Goal: Task Accomplishment & Management: Use online tool/utility

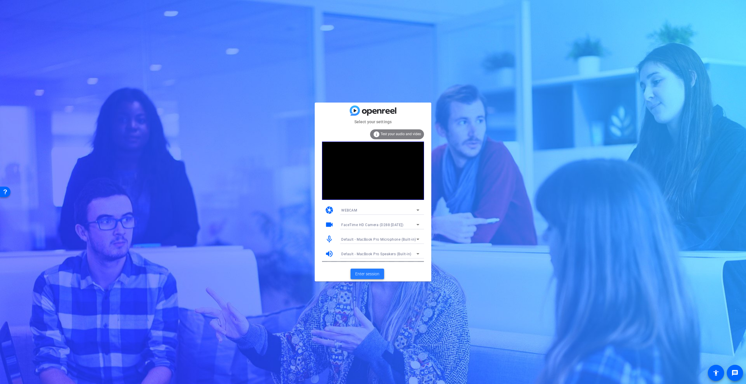
click at [368, 273] on span "Enter session" at bounding box center [367, 274] width 24 height 6
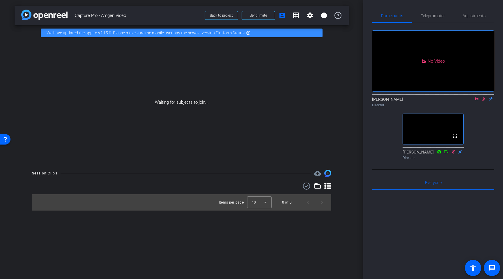
drag, startPoint x: 492, startPoint y: 146, endPoint x: 484, endPoint y: 121, distance: 26.4
click at [491, 146] on div "No Video Emma McVicar Director fullscreen Kathy Bricaud Director" at bounding box center [433, 92] width 122 height 139
click at [477, 101] on icon at bounding box center [477, 99] width 5 height 4
click at [484, 101] on mat-icon "flip" at bounding box center [484, 98] width 7 height 5
click at [483, 101] on mat-icon "flip" at bounding box center [484, 98] width 7 height 5
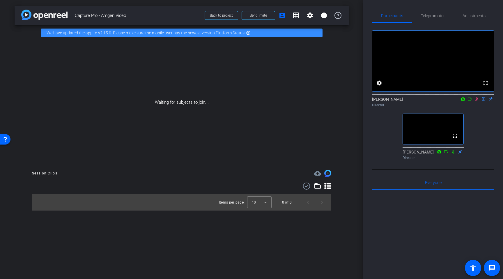
click at [478, 101] on icon at bounding box center [477, 99] width 3 height 4
click at [428, 15] on span "Teleprompter" at bounding box center [433, 16] width 24 height 4
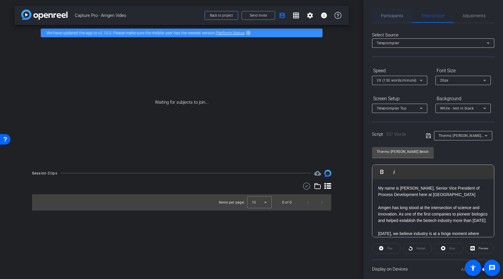
click at [392, 12] on span "Participants" at bounding box center [392, 16] width 22 height 14
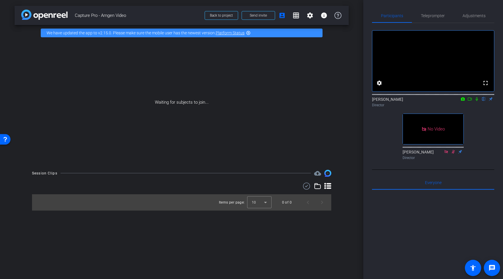
drag, startPoint x: 476, startPoint y: 107, endPoint x: 470, endPoint y: 105, distance: 6.9
click at [476, 101] on icon at bounding box center [477, 99] width 2 height 4
click at [470, 101] on icon at bounding box center [470, 99] width 5 height 4
drag, startPoint x: 477, startPoint y: 106, endPoint x: 485, endPoint y: 106, distance: 7.6
click at [481, 106] on div "Emma McVicar Director" at bounding box center [433, 101] width 122 height 11
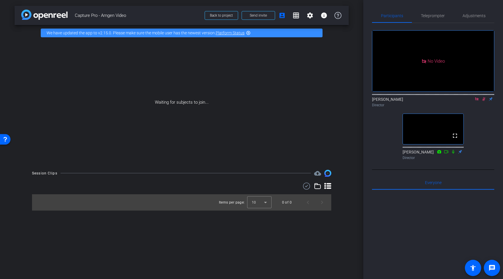
click at [477, 100] on icon at bounding box center [476, 98] width 3 height 3
click at [478, 101] on icon at bounding box center [477, 99] width 5 height 4
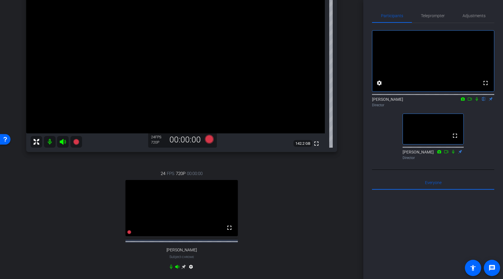
scroll to position [93, 0]
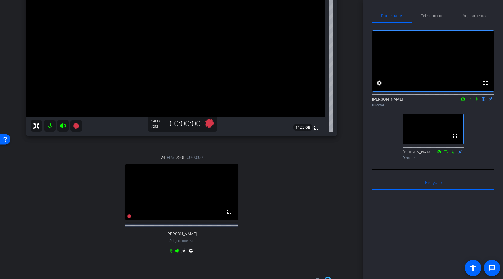
click at [185, 253] on icon at bounding box center [183, 250] width 5 height 5
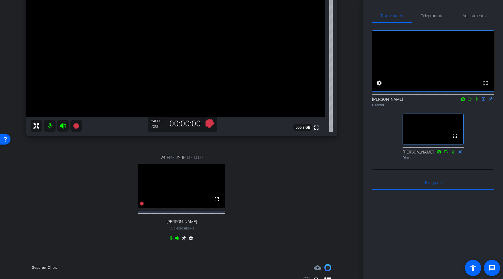
scroll to position [0, 0]
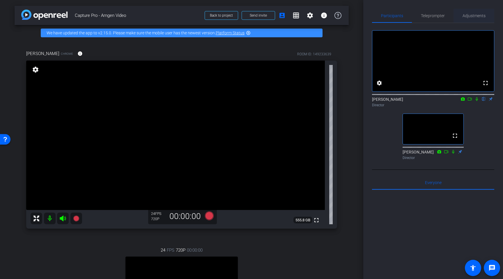
click at [472, 15] on span "Adjustments" at bounding box center [474, 16] width 23 height 4
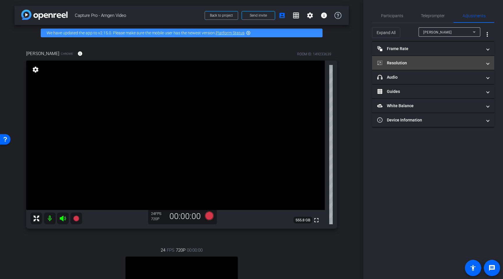
click at [428, 61] on mat-panel-title "Resolution" at bounding box center [429, 63] width 105 height 6
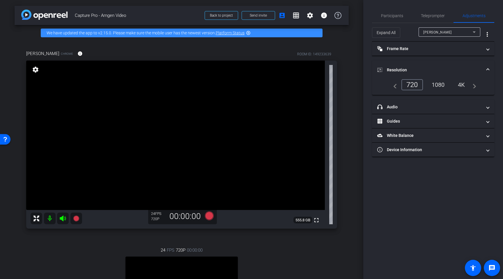
click at [440, 86] on div "1080" at bounding box center [439, 85] width 22 height 10
click at [434, 33] on div "Emily" at bounding box center [448, 32] width 50 height 7
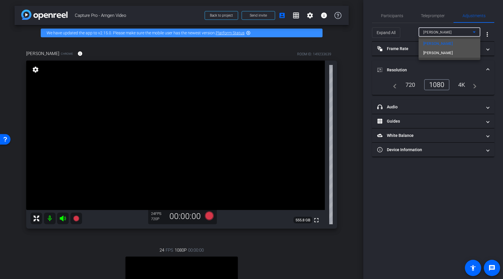
click at [439, 52] on span "Jerry Murry" at bounding box center [437, 53] width 29 height 7
click at [442, 84] on div "1080" at bounding box center [439, 85] width 22 height 10
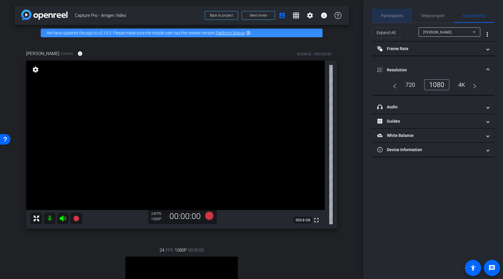
click at [396, 15] on span "Participants" at bounding box center [392, 16] width 22 height 4
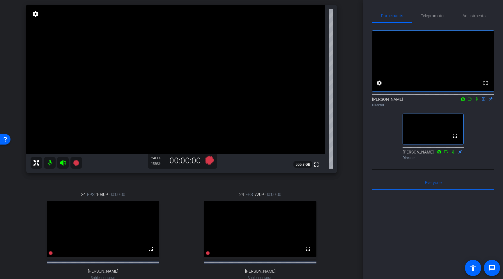
scroll to position [52, 0]
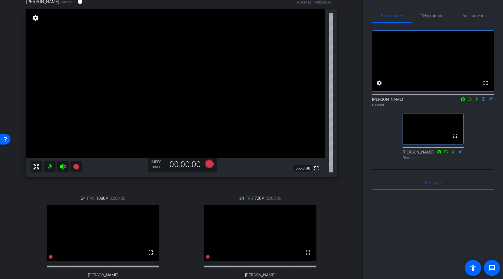
drag, startPoint x: 350, startPoint y: 203, endPoint x: 383, endPoint y: 176, distance: 42.3
click at [350, 203] on div "arrow_back Capture Pro - Amgen Video Back to project Send invite account_box gr…" at bounding box center [181, 87] width 363 height 279
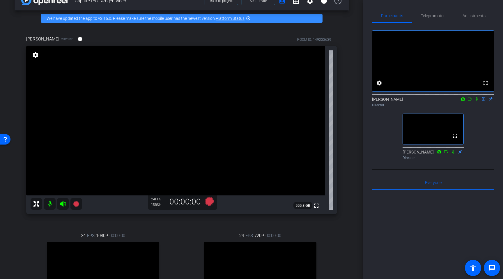
scroll to position [0, 0]
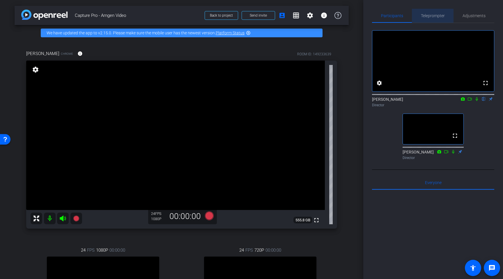
click at [434, 20] on span "Teleprompter" at bounding box center [433, 16] width 24 height 14
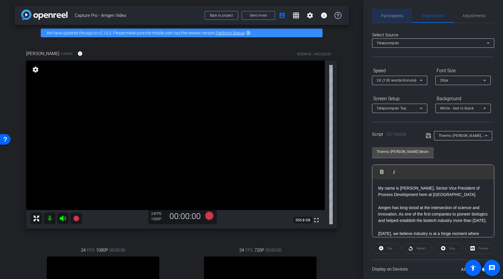
click at [395, 19] on span "Participants" at bounding box center [392, 16] width 22 height 14
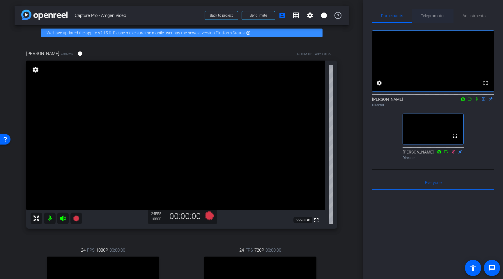
click at [428, 14] on span "Teleprompter" at bounding box center [433, 16] width 24 height 4
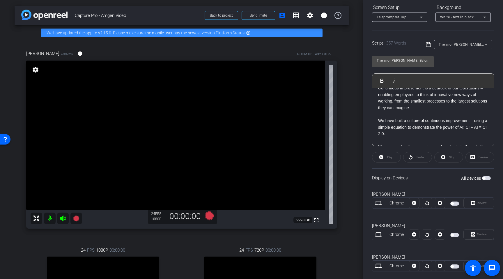
scroll to position [102, 0]
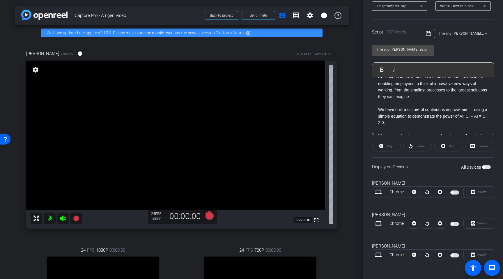
click at [454, 223] on span "button" at bounding box center [455, 224] width 9 height 4
click at [480, 224] on span "Preview" at bounding box center [482, 223] width 10 height 3
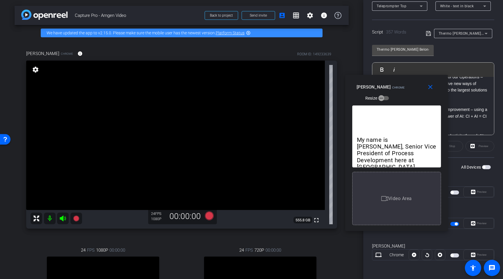
drag, startPoint x: 260, startPoint y: 73, endPoint x: 419, endPoint y: 118, distance: 165.2
click at [405, 86] on div "Jerry Murry Chrome Resize" at bounding box center [399, 92] width 84 height 21
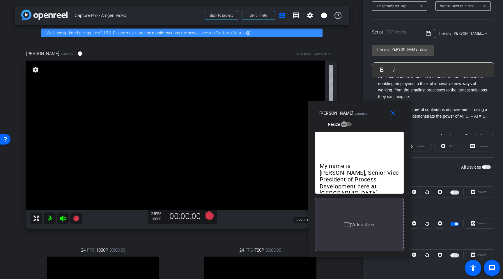
drag, startPoint x: 415, startPoint y: 84, endPoint x: 378, endPoint y: 111, distance: 45.3
click at [378, 111] on div "Jerry Murry Chrome Resize" at bounding box center [361, 118] width 84 height 21
click at [464, 57] on div "Thermo Fisher Belonging Week Play Play from this location Play Selected Play an…" at bounding box center [433, 87] width 122 height 95
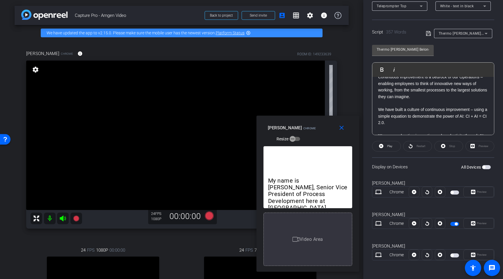
drag, startPoint x: 374, startPoint y: 112, endPoint x: 321, endPoint y: 127, distance: 54.5
click at [321, 127] on div "Jerry Murry Chrome Resize" at bounding box center [310, 133] width 84 height 21
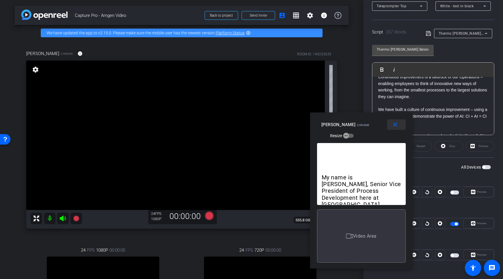
drag, startPoint x: 318, startPoint y: 126, endPoint x: 385, endPoint y: 123, distance: 66.8
click at [361, 122] on div "Jerry Murry Chrome Resize" at bounding box center [364, 129] width 84 height 21
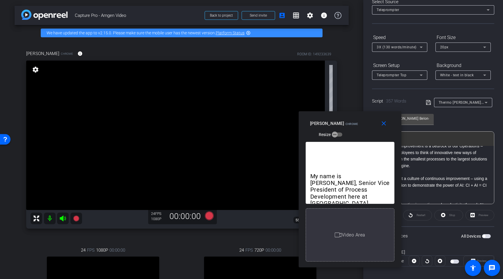
scroll to position [0, 0]
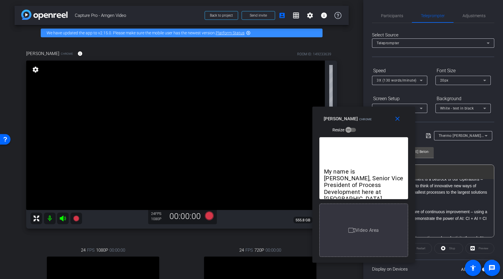
drag, startPoint x: 361, startPoint y: 121, endPoint x: 375, endPoint y: 117, distance: 14.5
click at [375, 117] on div "Jerry Murry Chrome Resize" at bounding box center [366, 124] width 84 height 21
click at [389, 16] on span "Participants" at bounding box center [392, 16] width 22 height 4
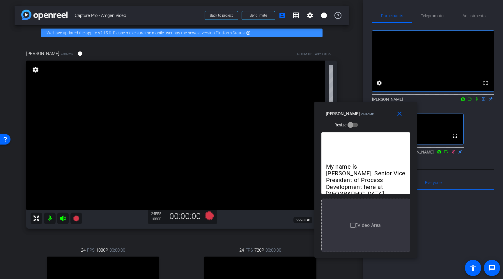
drag, startPoint x: 371, startPoint y: 124, endPoint x: 373, endPoint y: 119, distance: 5.4
click at [373, 119] on div "Jerry Murry Chrome Resize" at bounding box center [368, 119] width 84 height 21
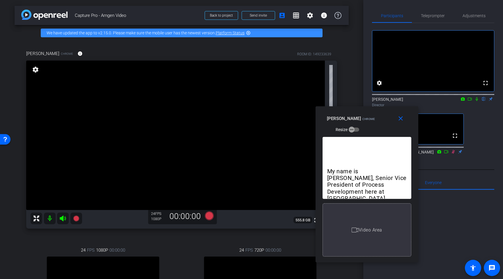
drag, startPoint x: 372, startPoint y: 116, endPoint x: 373, endPoint y: 121, distance: 4.8
click at [373, 121] on div "Jerry Murry Chrome Resize" at bounding box center [369, 123] width 84 height 21
click at [208, 216] on icon at bounding box center [209, 215] width 9 height 9
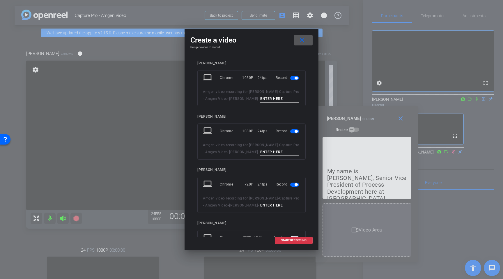
click at [294, 77] on span "button" at bounding box center [294, 78] width 9 height 4
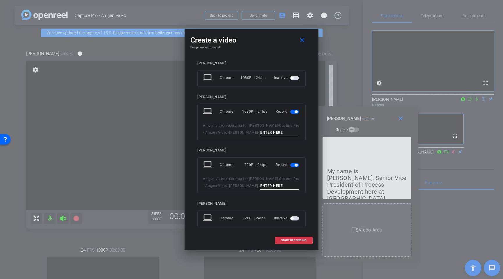
drag, startPoint x: 264, startPoint y: 133, endPoint x: 271, endPoint y: 133, distance: 7.6
click at [264, 133] on input at bounding box center [279, 132] width 39 height 7
type input "Take 1"
click at [296, 164] on span "button" at bounding box center [296, 165] width 3 height 3
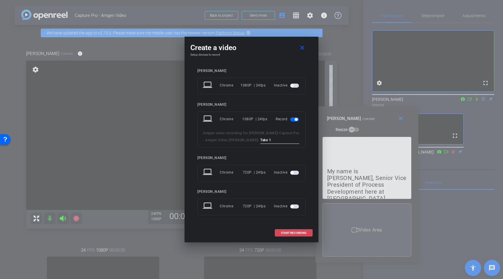
click at [296, 232] on span "START RECORDING" at bounding box center [294, 233] width 26 height 3
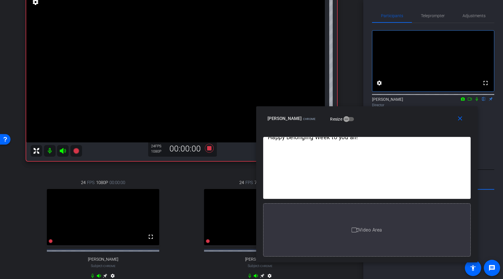
scroll to position [138, 0]
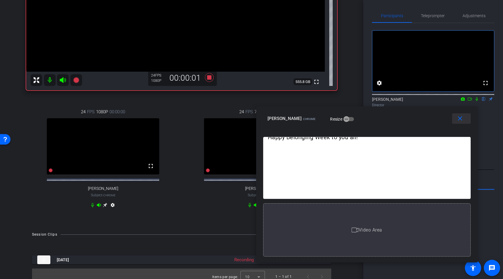
click at [460, 119] on mat-icon "close" at bounding box center [460, 118] width 7 height 7
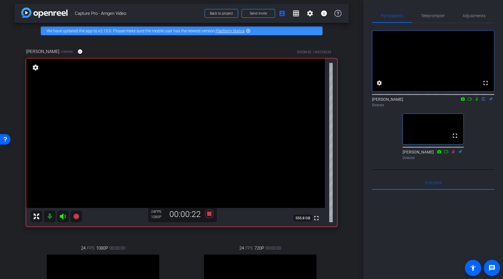
scroll to position [0, 0]
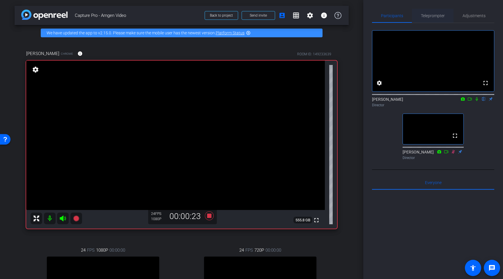
click at [432, 16] on span "Teleprompter" at bounding box center [433, 16] width 24 height 4
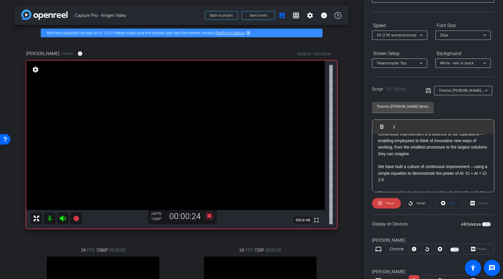
scroll to position [47, 0]
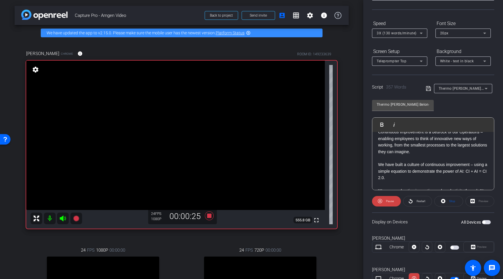
click at [478, 200] on div "Preview" at bounding box center [480, 201] width 29 height 10
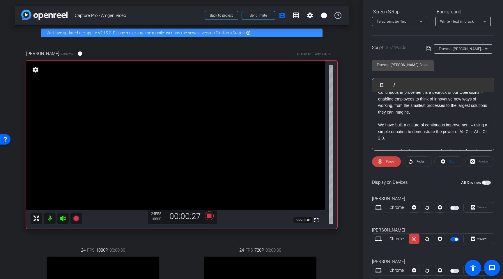
scroll to position [89, 0]
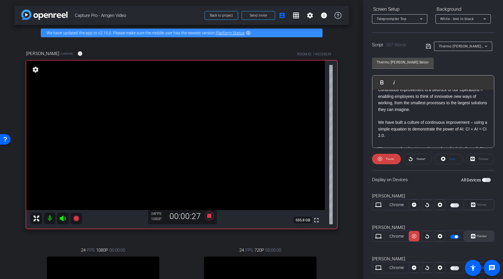
click at [477, 237] on span "Preview" at bounding box center [482, 235] width 10 height 3
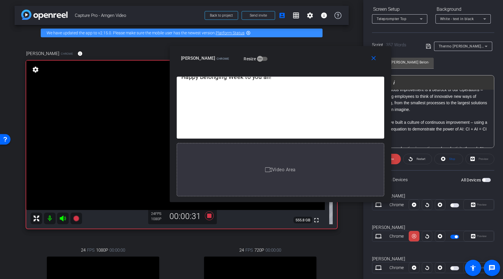
drag, startPoint x: 287, startPoint y: 72, endPoint x: 316, endPoint y: 57, distance: 32.7
click at [316, 57] on div "Jerry Murry Chrome Resize" at bounding box center [282, 58] width 203 height 10
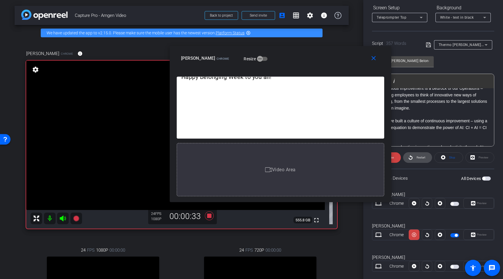
click at [417, 159] on span "Restart" at bounding box center [420, 157] width 10 height 8
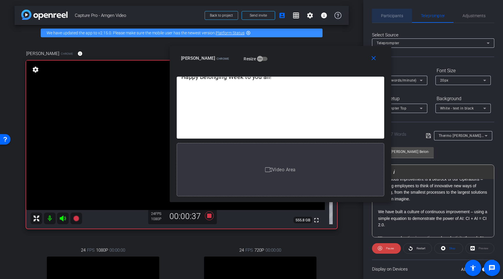
click at [397, 15] on span "Participants" at bounding box center [392, 16] width 22 height 4
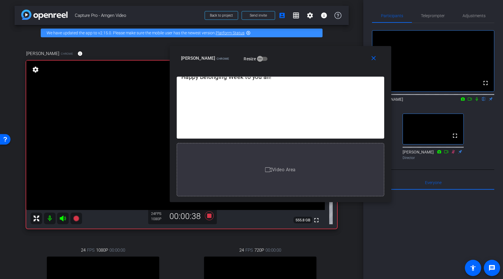
click at [478, 101] on icon at bounding box center [477, 99] width 5 height 4
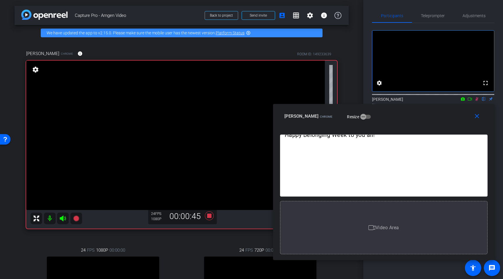
drag, startPoint x: 299, startPoint y: 55, endPoint x: 402, endPoint y: 113, distance: 118.3
click at [403, 113] on div "Jerry Murry Chrome Resize" at bounding box center [386, 116] width 203 height 10
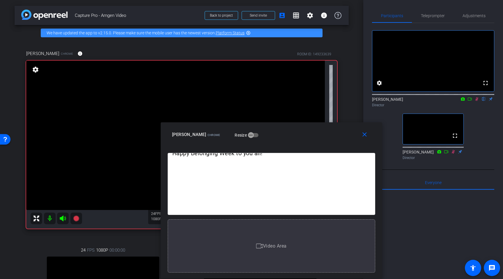
drag, startPoint x: 407, startPoint y: 116, endPoint x: 328, endPoint y: 117, distance: 79.2
click at [292, 135] on div "Jerry Murry Chrome Resize" at bounding box center [273, 134] width 203 height 10
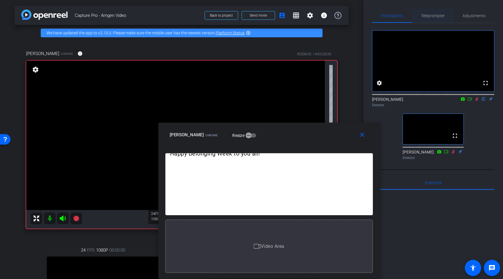
click at [436, 17] on span "Teleprompter" at bounding box center [433, 16] width 24 height 4
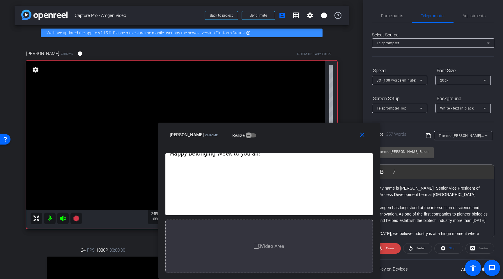
click at [418, 80] on icon at bounding box center [421, 80] width 7 height 7
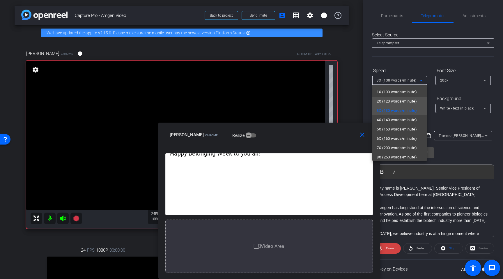
click at [405, 99] on span "2X (120 words/minute)" at bounding box center [397, 101] width 40 height 7
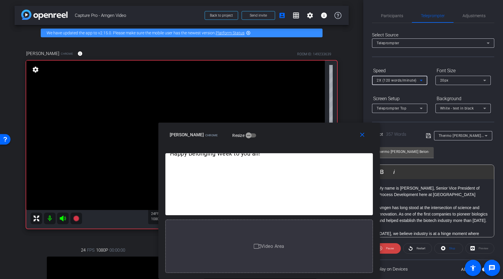
click at [408, 80] on span "2X (120 words/minute)" at bounding box center [397, 80] width 40 height 4
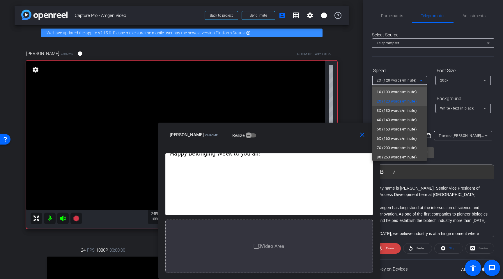
click at [403, 92] on span "1X (100 words/minute)" at bounding box center [397, 92] width 40 height 7
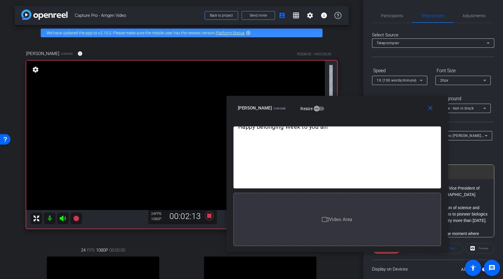
drag, startPoint x: 295, startPoint y: 133, endPoint x: 363, endPoint y: 107, distance: 73.2
click at [363, 107] on div "Jerry Murry Chrome Resize" at bounding box center [339, 108] width 203 height 10
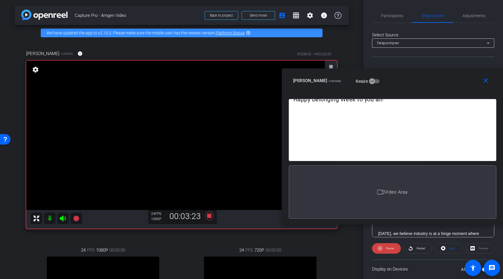
drag, startPoint x: 356, startPoint y: 109, endPoint x: 427, endPoint y: 81, distance: 76.4
click at [427, 81] on div "Jerry Murry Chrome Resize" at bounding box center [394, 80] width 203 height 10
drag, startPoint x: 199, startPoint y: 234, endPoint x: 211, endPoint y: 223, distance: 16.9
click at [199, 234] on div "Jerry Murry Chrome info ROOM ID: 149233639 fullscreen settings 555.7 GB 24 FPS …" at bounding box center [182, 202] width 334 height 323
click at [210, 215] on icon at bounding box center [209, 215] width 9 height 9
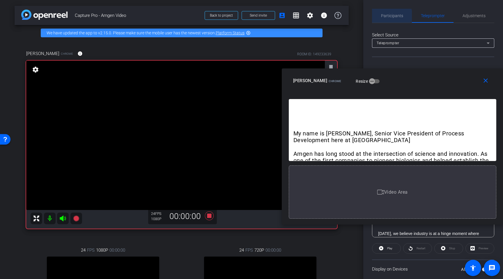
click at [381, 17] on div "Participants" at bounding box center [392, 16] width 40 height 14
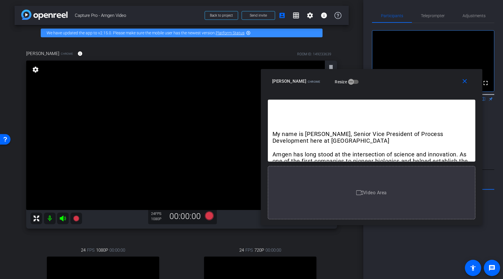
drag, startPoint x: 428, startPoint y: 83, endPoint x: 447, endPoint y: 93, distance: 21.5
click at [334, 86] on div "Jerry Murry Chrome Resize" at bounding box center [373, 81] width 203 height 10
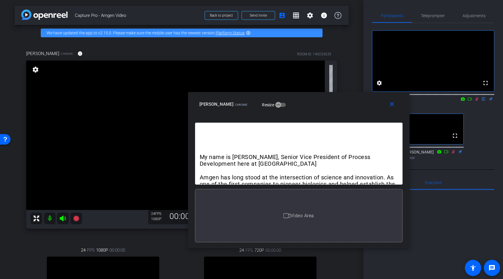
drag, startPoint x: 478, startPoint y: 107, endPoint x: 479, endPoint y: 114, distance: 7.9
click at [478, 101] on icon at bounding box center [477, 99] width 3 height 4
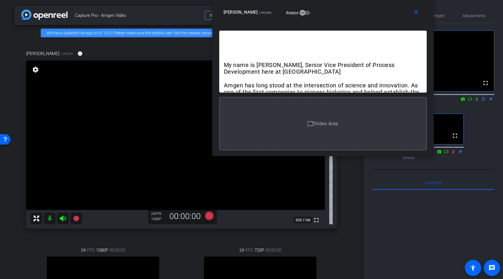
drag, startPoint x: 335, startPoint y: 105, endPoint x: 357, endPoint y: 100, distance: 23.3
click at [358, 13] on div "Jerry Murry Chrome Resize" at bounding box center [325, 12] width 203 height 10
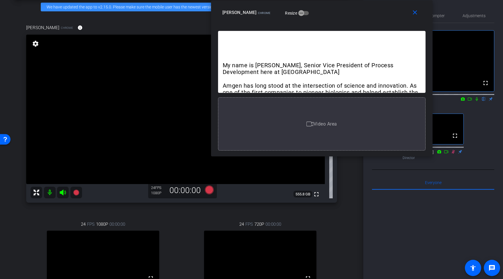
scroll to position [28, 0]
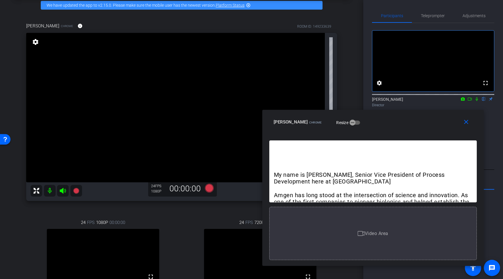
drag, startPoint x: 318, startPoint y: 8, endPoint x: 370, endPoint y: 118, distance: 120.9
click at [370, 118] on div "Jerry Murry Chrome Resize" at bounding box center [375, 122] width 203 height 10
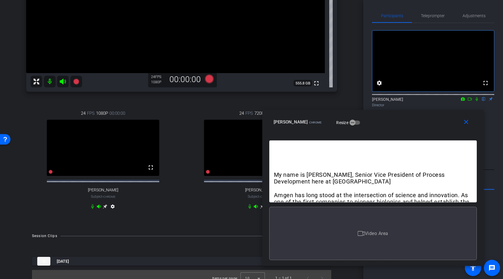
scroll to position [149, 0]
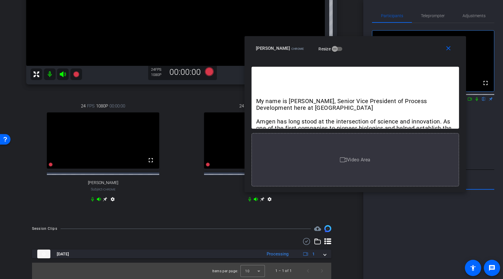
drag, startPoint x: 387, startPoint y: 132, endPoint x: 365, endPoint y: 54, distance: 81.1
click at [366, 52] on div "close Jerry Murry Chrome Resize" at bounding box center [356, 49] width 222 height 26
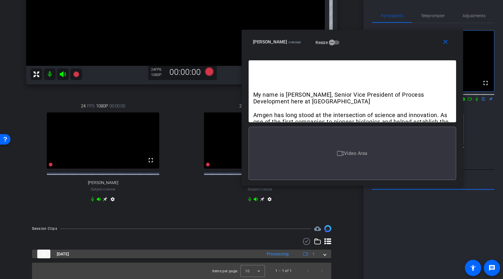
click at [324, 255] on span at bounding box center [325, 254] width 2 height 6
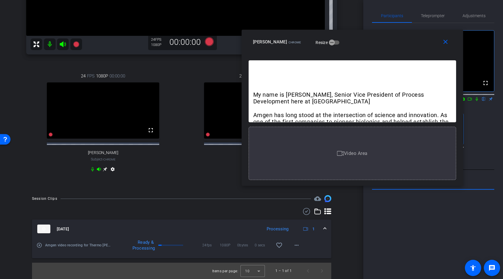
scroll to position [179, 0]
click at [39, 245] on mat-icon "play_circle_outline" at bounding box center [39, 245] width 6 height 6
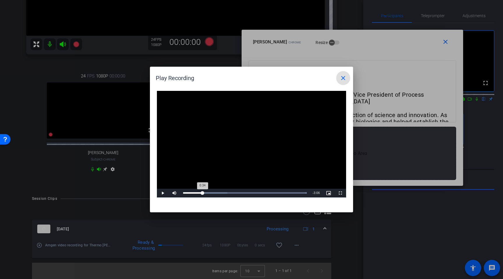
click at [203, 193] on div "Loaded : 100.00% 0:34 0:34" at bounding box center [245, 192] width 124 height 1
click at [209, 192] on div "Loaded : 100.00% 0:46 0:36" at bounding box center [245, 193] width 130 height 9
click at [162, 193] on span "Video Player" at bounding box center [163, 193] width 12 height 0
click at [344, 78] on mat-icon "close" at bounding box center [343, 78] width 7 height 7
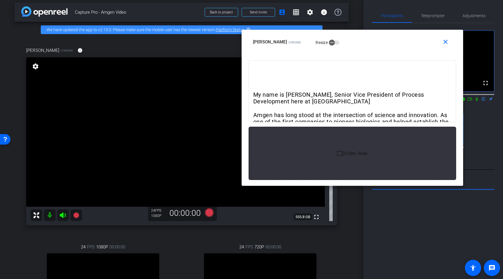
scroll to position [0, 0]
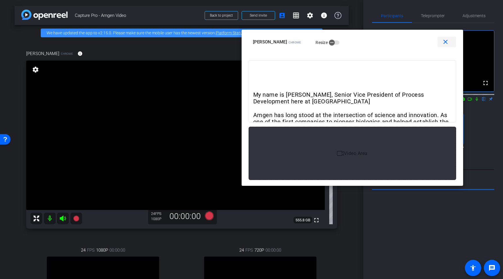
click at [444, 39] on mat-icon "close" at bounding box center [445, 41] width 7 height 7
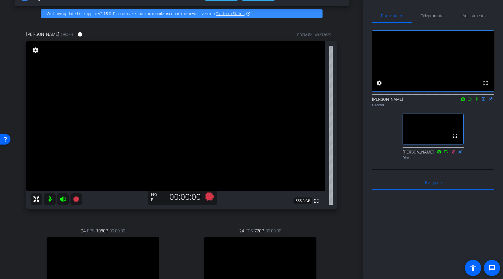
scroll to position [17, 0]
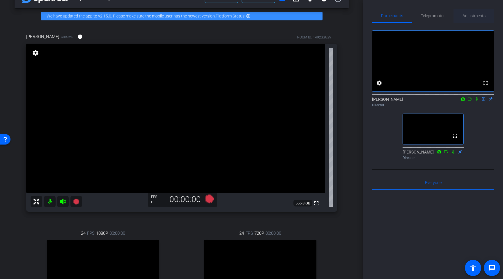
click at [472, 14] on span "Adjustments" at bounding box center [474, 16] width 23 height 4
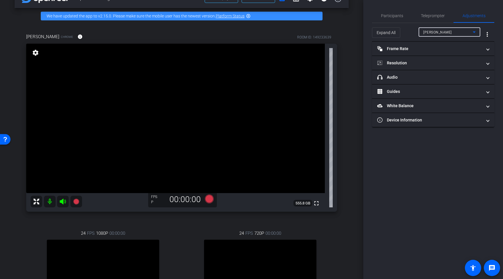
click at [457, 34] on div "Emily" at bounding box center [448, 32] width 50 height 7
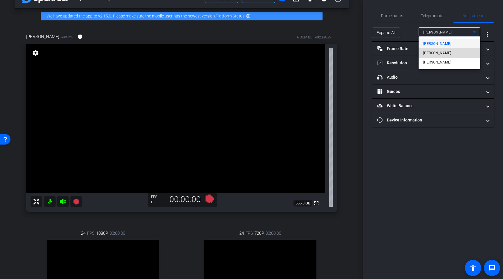
click at [437, 52] on span "Jerry Murry" at bounding box center [437, 53] width 28 height 7
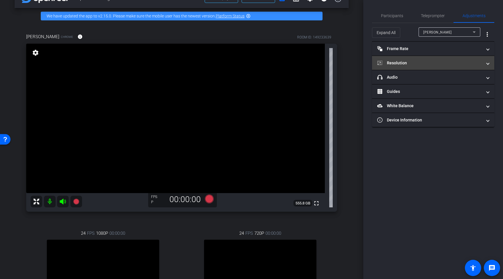
click at [447, 60] on mat-panel-title "Resolution" at bounding box center [429, 63] width 105 height 6
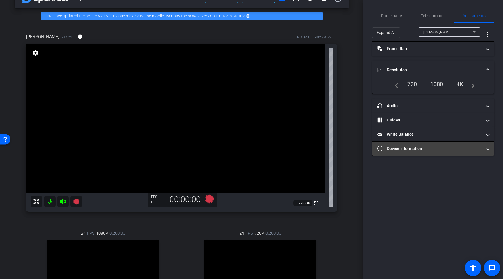
click at [419, 149] on mat-panel-title "Device Information" at bounding box center [429, 149] width 105 height 6
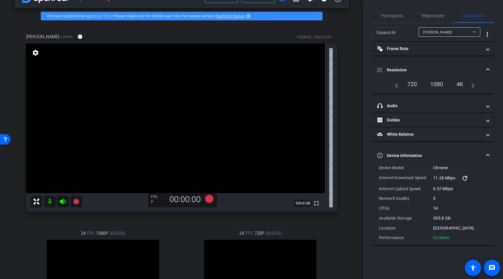
click at [34, 52] on mat-icon "settings" at bounding box center [35, 52] width 8 height 7
click at [36, 54] on mat-icon "settings" at bounding box center [35, 52] width 8 height 7
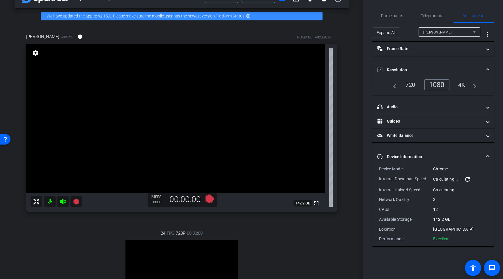
click at [486, 154] on span "Device Information" at bounding box center [432, 157] width 110 height 6
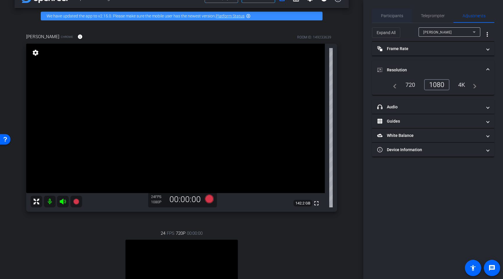
click at [387, 12] on span "Participants" at bounding box center [392, 16] width 22 height 14
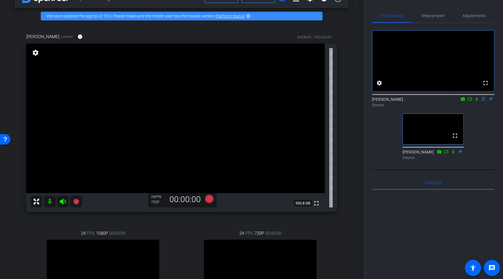
scroll to position [0, 0]
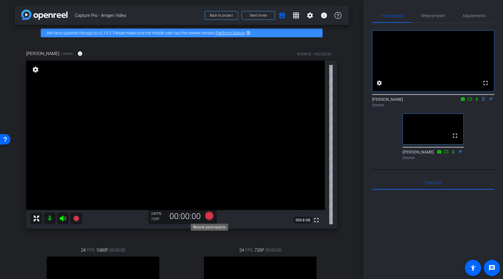
click at [210, 216] on icon at bounding box center [209, 215] width 9 height 9
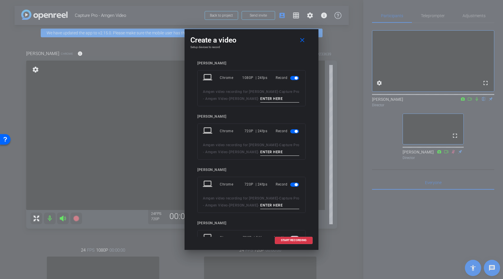
click at [294, 79] on span "button" at bounding box center [294, 78] width 9 height 4
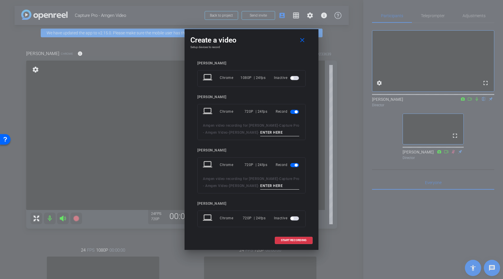
click at [293, 165] on span "button" at bounding box center [294, 165] width 9 height 4
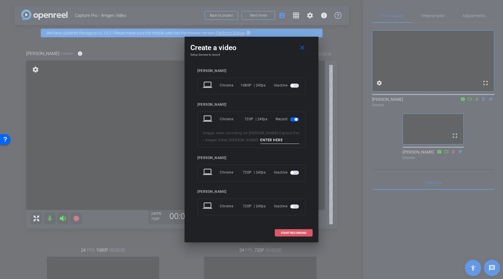
click at [291, 232] on span "START RECORDING" at bounding box center [294, 233] width 26 height 3
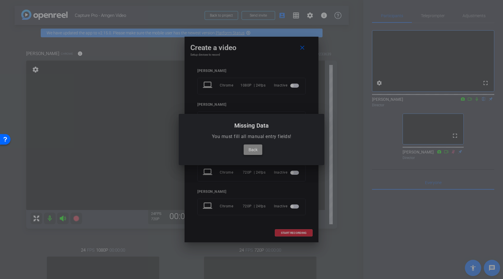
click at [253, 151] on span "Back" at bounding box center [253, 149] width 9 height 7
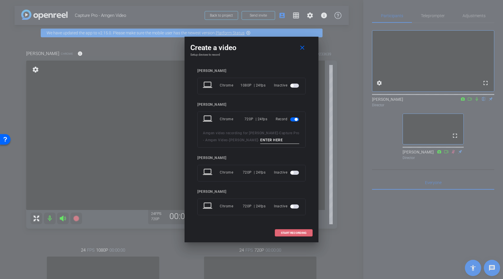
click at [263, 140] on input at bounding box center [279, 140] width 39 height 7
type input "test"
click at [290, 233] on span "START RECORDING" at bounding box center [294, 233] width 26 height 3
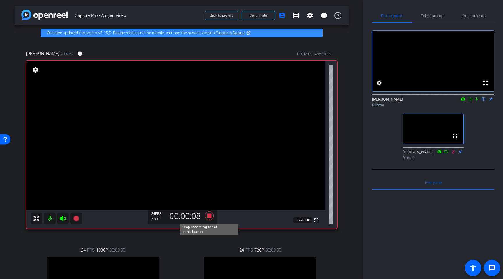
click at [210, 218] on icon at bounding box center [209, 215] width 9 height 9
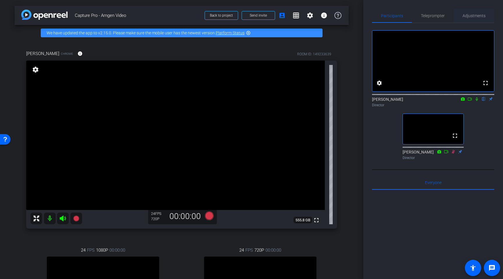
click at [470, 15] on span "Adjustments" at bounding box center [474, 16] width 23 height 4
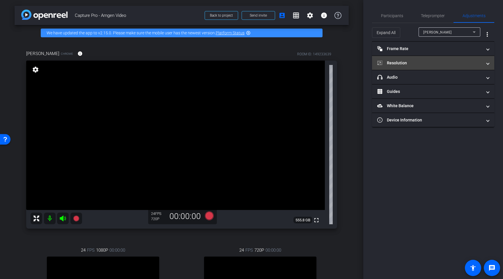
click at [423, 62] on mat-panel-title "Resolution" at bounding box center [429, 63] width 105 height 6
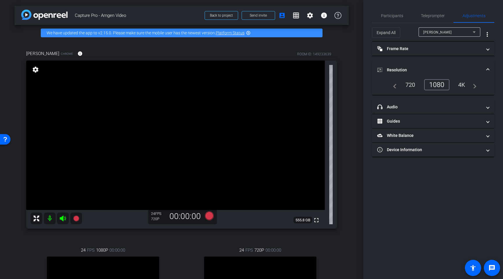
click at [439, 31] on div "Emily" at bounding box center [448, 32] width 50 height 7
click at [437, 83] on div "1080" at bounding box center [439, 85] width 22 height 10
click at [390, 19] on span "Participants" at bounding box center [392, 16] width 22 height 14
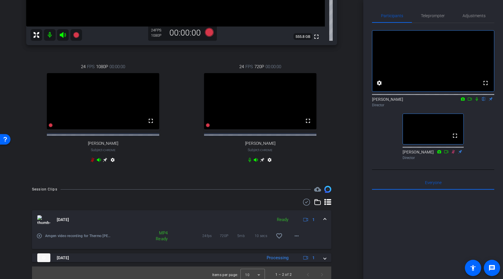
scroll to position [193, 0]
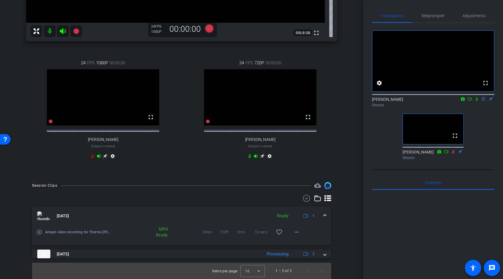
click at [39, 232] on mat-icon "play_circle_outline" at bounding box center [39, 232] width 6 height 6
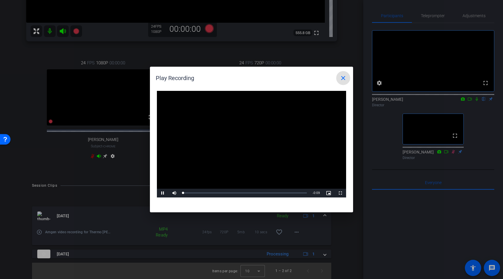
click at [243, 137] on video "Video Player" at bounding box center [251, 144] width 189 height 107
drag, startPoint x: 218, startPoint y: 191, endPoint x: 172, endPoint y: 194, distance: 45.3
click at [217, 191] on div "Loaded : 100.00% 0:02 0:02" at bounding box center [245, 193] width 130 height 9
click at [162, 193] on span "Video Player" at bounding box center [163, 193] width 12 height 0
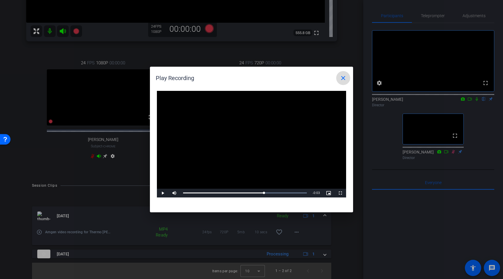
click at [344, 76] on mat-icon "close" at bounding box center [343, 78] width 7 height 7
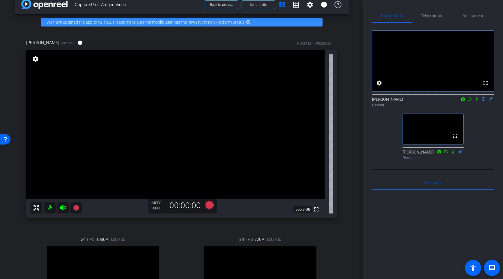
scroll to position [0, 0]
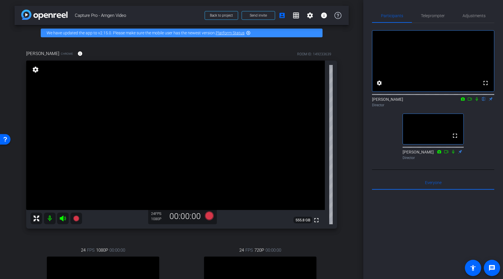
click at [207, 215] on icon at bounding box center [209, 215] width 9 height 9
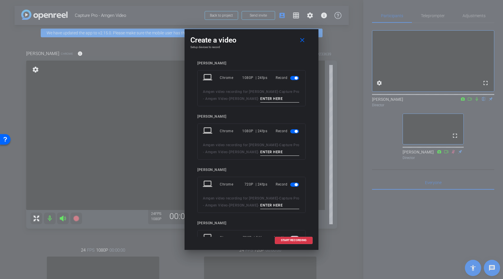
click at [290, 78] on div "Record" at bounding box center [288, 78] width 24 height 10
drag, startPoint x: 296, startPoint y: 79, endPoint x: 291, endPoint y: 93, distance: 15.1
click at [296, 79] on span "button" at bounding box center [296, 78] width 3 height 3
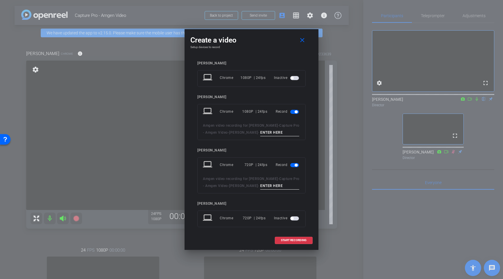
click at [295, 167] on span "button" at bounding box center [294, 165] width 9 height 4
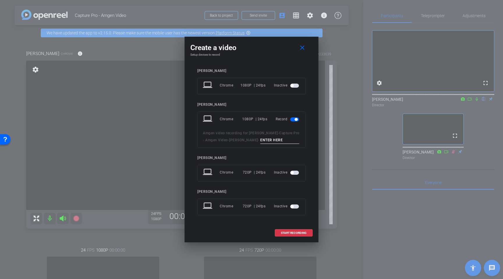
click at [261, 141] on input at bounding box center [279, 140] width 39 height 7
type input "take 2"
click at [291, 230] on span at bounding box center [293, 233] width 37 height 14
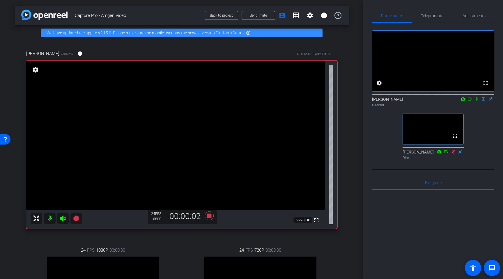
click at [477, 122] on div "fullscreen settings Emma McVicar flip Director fullscreen Kathy Bricaud Director" at bounding box center [433, 92] width 122 height 139
click at [477, 101] on icon at bounding box center [477, 99] width 2 height 4
drag, startPoint x: 486, startPoint y: 116, endPoint x: 480, endPoint y: 110, distance: 9.3
click at [486, 110] on div "Emma McVicar flip Director" at bounding box center [433, 101] width 122 height 18
click at [476, 101] on icon at bounding box center [477, 99] width 5 height 4
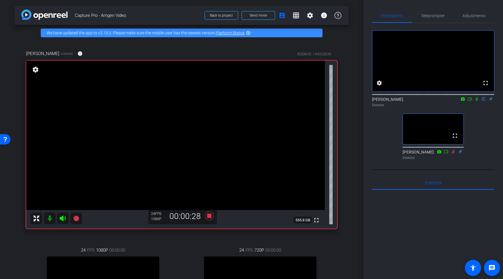
click at [477, 101] on icon at bounding box center [477, 99] width 5 height 4
click at [478, 101] on icon at bounding box center [477, 99] width 5 height 4
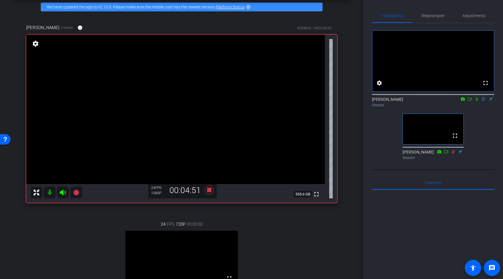
scroll to position [24, 0]
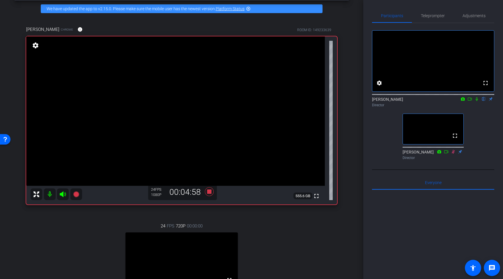
click at [477, 101] on icon at bounding box center [477, 99] width 2 height 4
click at [478, 101] on icon at bounding box center [477, 99] width 3 height 4
drag, startPoint x: 259, startPoint y: 234, endPoint x: 212, endPoint y: 205, distance: 55.0
click at [255, 230] on div "24 FPS 720P 00:00:00 fullscreen Wendy Subject - Chrome settings" at bounding box center [181, 273] width 311 height 120
click at [210, 190] on icon at bounding box center [209, 191] width 9 height 9
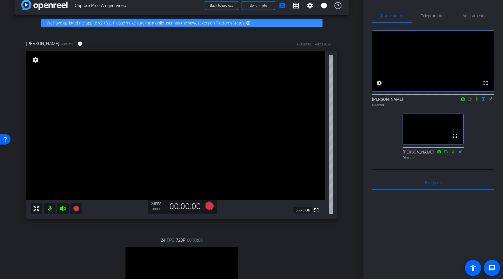
scroll to position [0, 0]
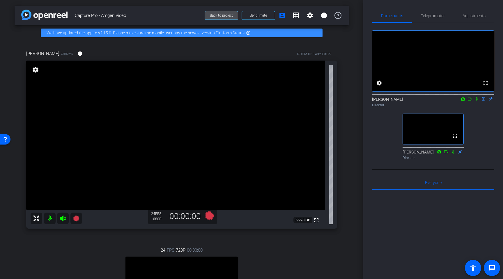
click at [217, 16] on span "Back to project" at bounding box center [221, 15] width 23 height 4
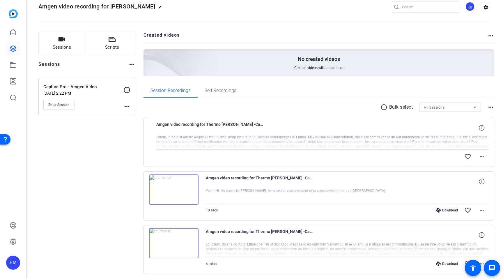
scroll to position [31, 0]
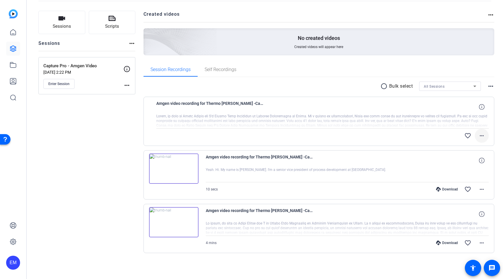
click at [483, 135] on mat-icon "more_horiz" at bounding box center [482, 135] width 7 height 7
click at [466, 146] on span "Download Original" at bounding box center [466, 147] width 35 height 7
click at [479, 189] on mat-icon "more_horiz" at bounding box center [482, 189] width 7 height 7
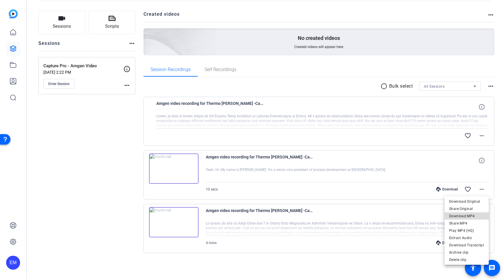
click at [471, 215] on span "Download MP4" at bounding box center [466, 216] width 35 height 7
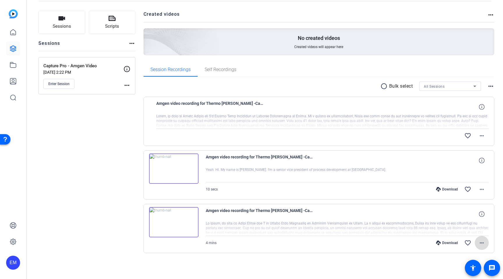
click at [483, 246] on mat-icon "more_horiz" at bounding box center [482, 242] width 7 height 7
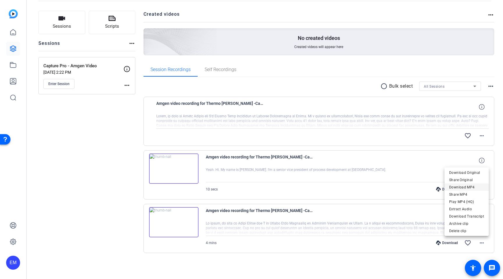
click at [465, 186] on span "Download MP4" at bounding box center [466, 187] width 35 height 7
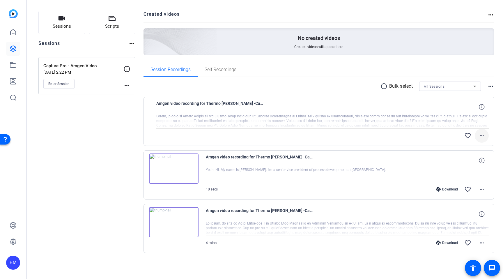
click at [484, 137] on mat-icon "more_horiz" at bounding box center [482, 135] width 7 height 7
click at [426, 147] on div at bounding box center [251, 139] width 503 height 279
click at [216, 105] on span "Amgen video recording for Thermo Fisher -Capture Pro - Amgen Video-Jerry Murry-…" at bounding box center [210, 107] width 108 height 14
click at [55, 84] on span "Enter Session" at bounding box center [58, 84] width 21 height 5
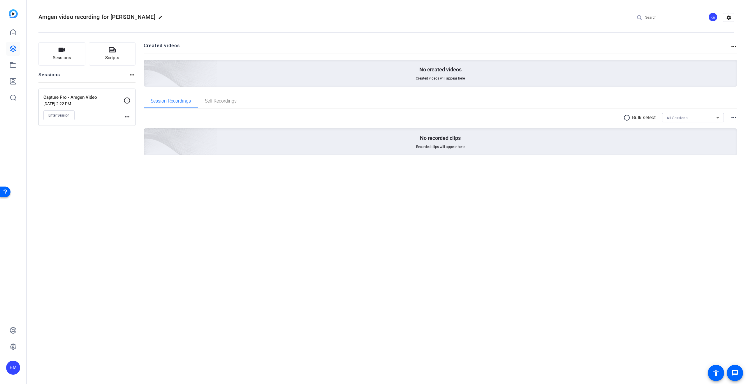
click at [123, 191] on div "Amgen video recording for [PERSON_NAME] edit KB settings Sessions Scripts Sessi…" at bounding box center [386, 192] width 719 height 384
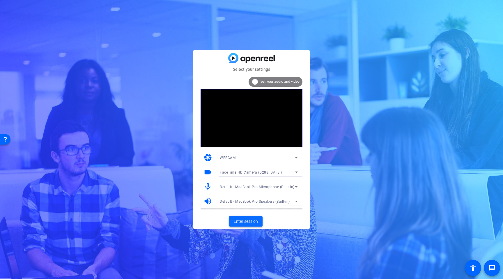
click at [245, 221] on span "Enter session" at bounding box center [246, 221] width 24 height 6
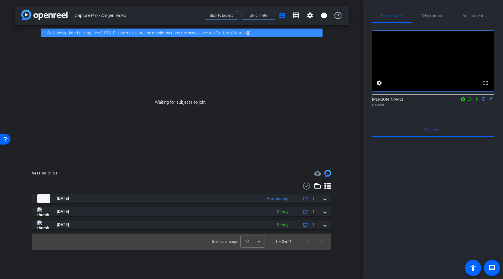
click at [476, 101] on icon at bounding box center [477, 99] width 5 height 4
click at [471, 101] on icon at bounding box center [470, 99] width 5 height 4
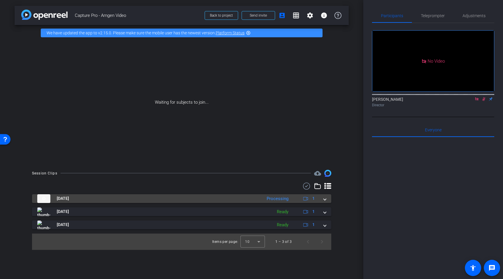
click at [326, 199] on span at bounding box center [325, 198] width 2 height 6
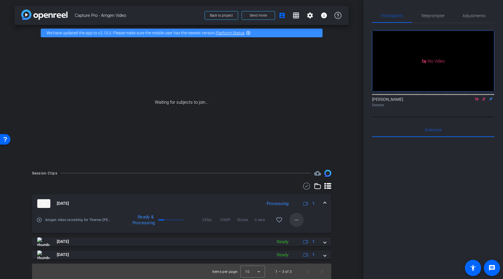
click at [297, 220] on mat-icon "more_horiz" at bounding box center [296, 219] width 7 height 7
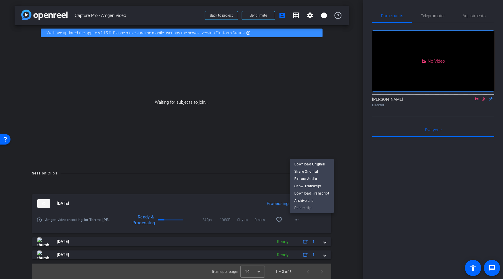
drag, startPoint x: 346, startPoint y: 218, endPoint x: 343, endPoint y: 218, distance: 3.8
click at [346, 218] on div at bounding box center [251, 139] width 503 height 279
